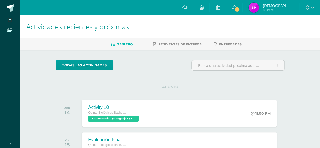
click at [7, 30] on span at bounding box center [9, 29] width 11 height 7
click at [10, 18] on icon at bounding box center [10, 20] width 4 height 4
click at [240, 8] on span "11" at bounding box center [237, 10] width 6 height 6
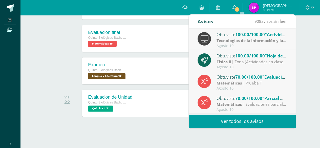
scroll to position [169, 0]
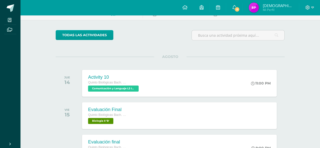
scroll to position [21, 0]
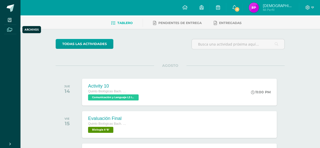
click at [9, 28] on icon at bounding box center [9, 30] width 5 height 4
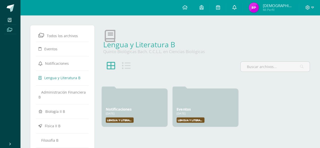
click at [242, 5] on link at bounding box center [234, 7] width 16 height 15
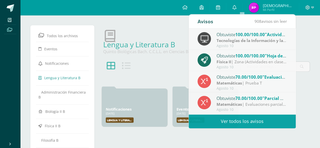
click at [10, 30] on icon at bounding box center [9, 30] width 5 height 4
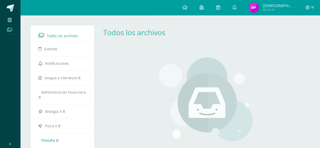
click at [50, 138] on span "Filosofía B" at bounding box center [49, 140] width 17 height 5
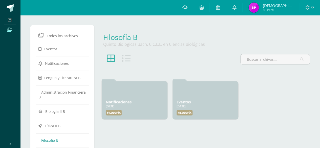
click at [129, 59] on icon at bounding box center [126, 58] width 9 height 9
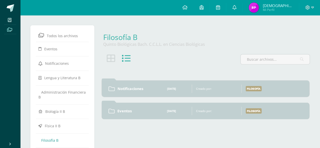
click at [140, 90] on link "Notificaciones" at bounding box center [138, 88] width 41 height 5
